Goal: Task Accomplishment & Management: Manage account settings

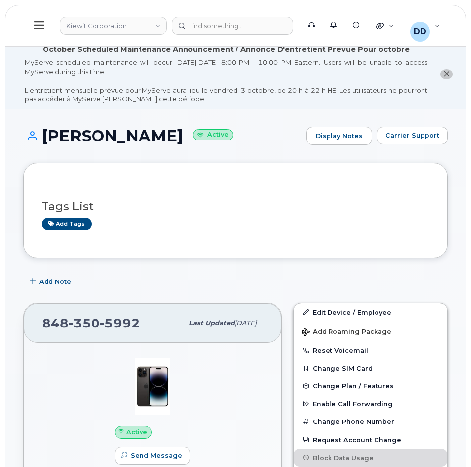
scroll to position [506, 0]
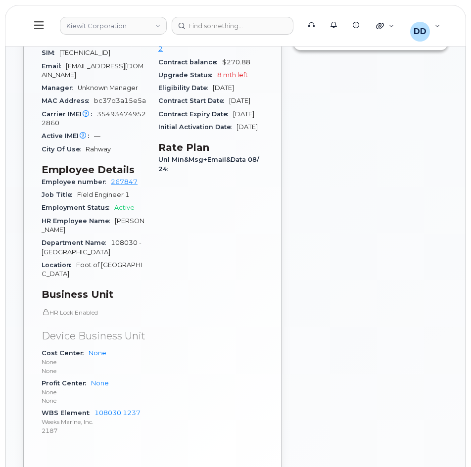
click at [37, 23] on icon at bounding box center [38, 25] width 9 height 11
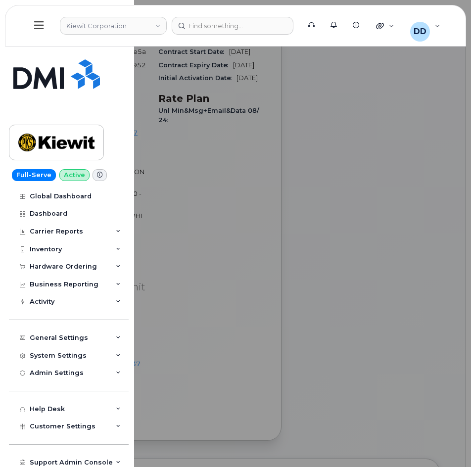
scroll to position [556, 0]
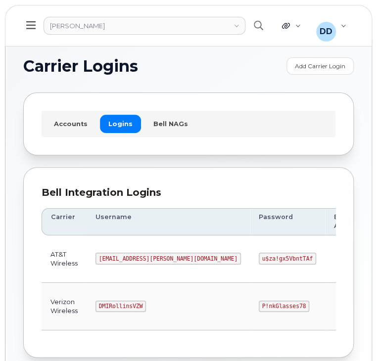
scroll to position [55, 0]
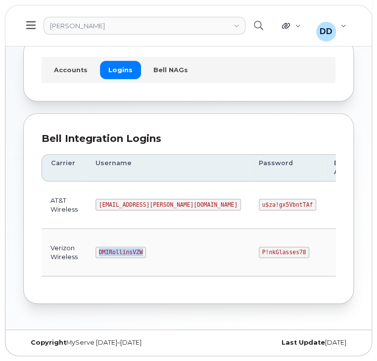
drag, startPoint x: 139, startPoint y: 250, endPoint x: 99, endPoint y: 252, distance: 40.7
click at [99, 252] on code "DMIRollinsVZW" at bounding box center [121, 253] width 51 height 12
copy code "DMIRollinsVZW"
drag, startPoint x: 224, startPoint y: 252, endPoint x: 185, endPoint y: 249, distance: 39.2
click at [259, 249] on code "P!nkGlasses78" at bounding box center [284, 253] width 51 height 12
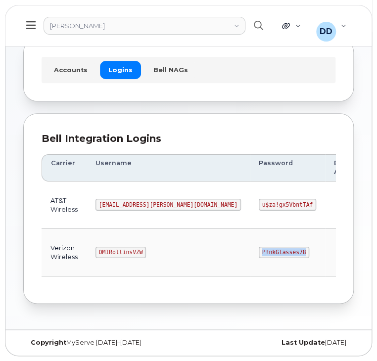
copy code "P!nkGlasses78"
